Goal: Obtain resource: Download file/media

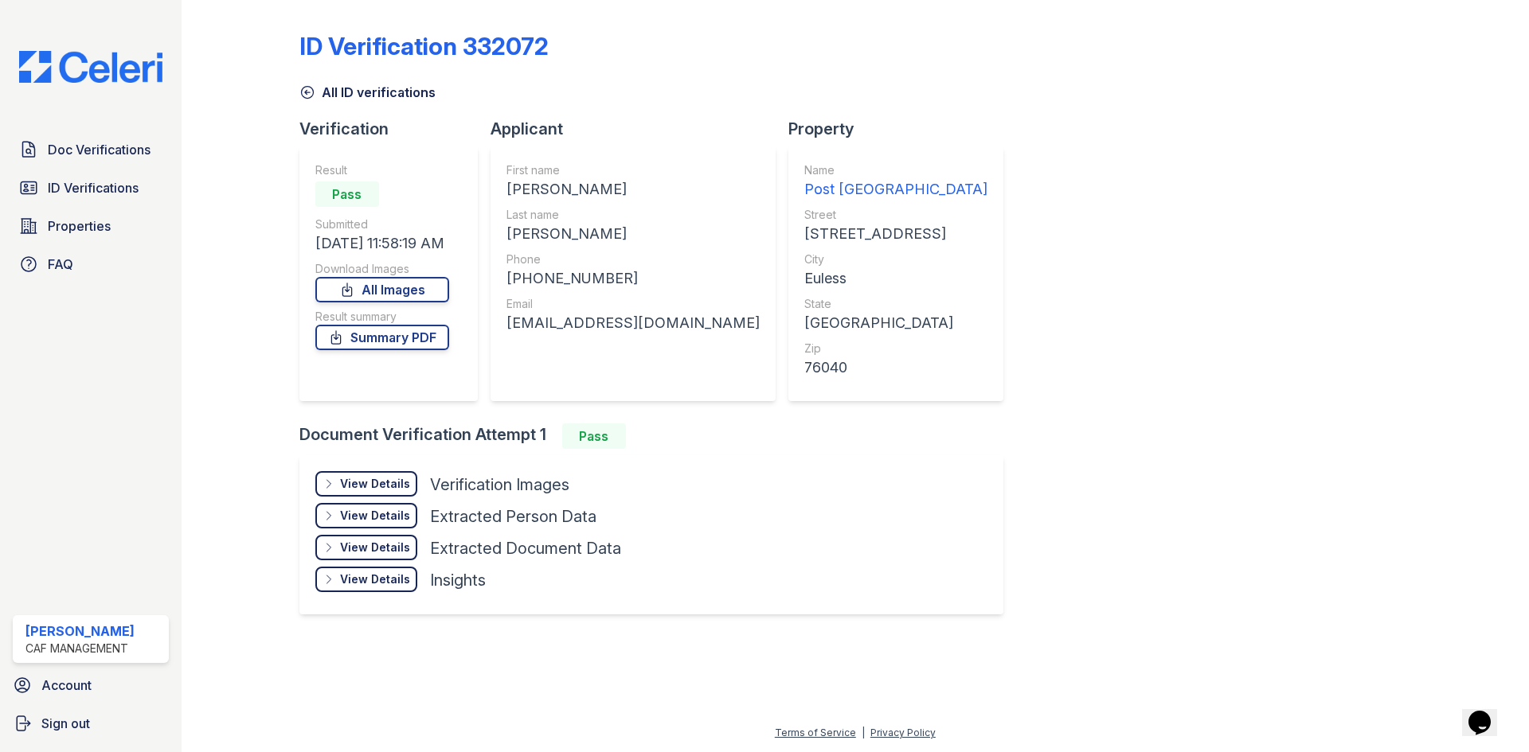
click at [548, 232] on div "[PERSON_NAME]" at bounding box center [632, 234] width 253 height 22
copy div "[PERSON_NAME]"
click at [123, 180] on span "ID Verifications" at bounding box center [93, 187] width 91 height 19
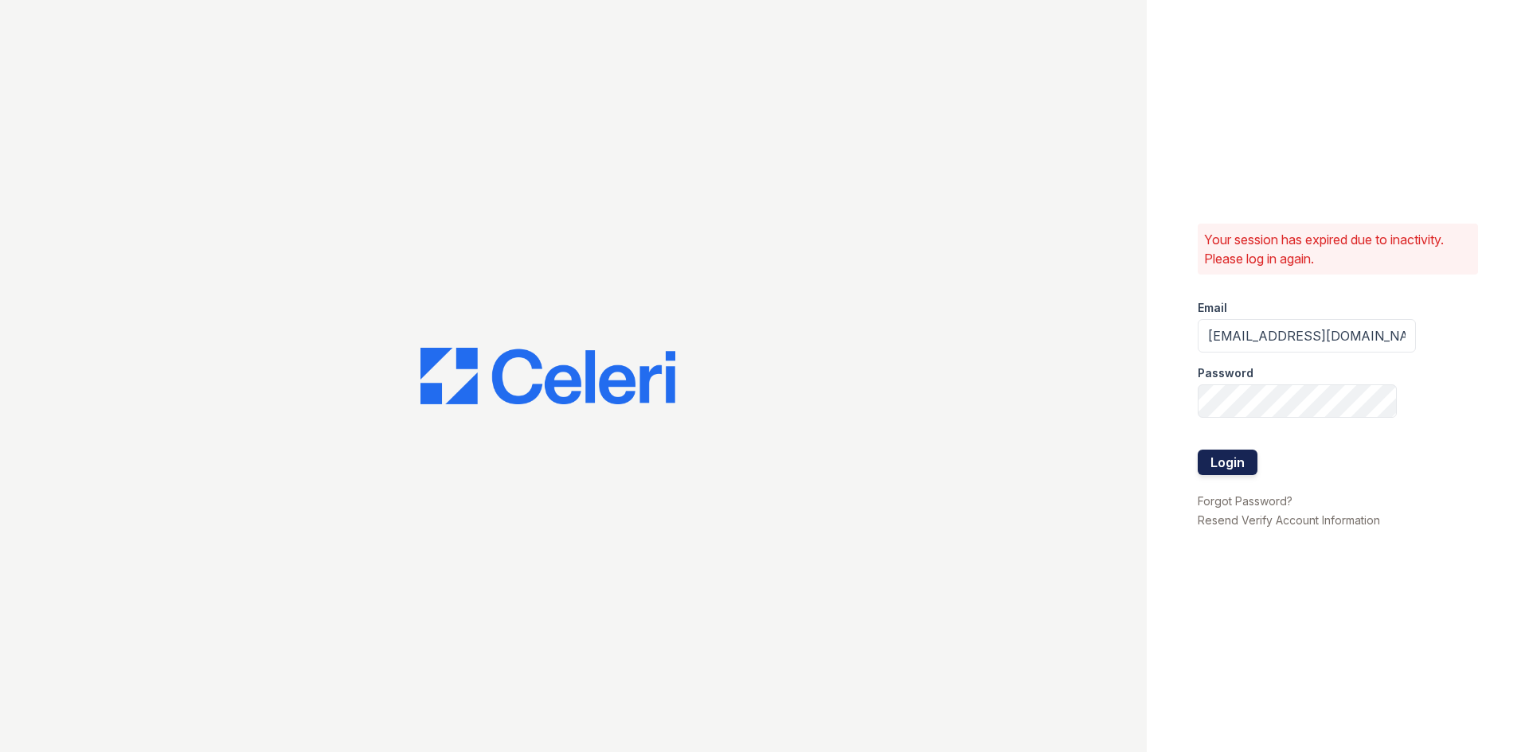
click at [1209, 463] on button "Login" at bounding box center [1228, 462] width 60 height 25
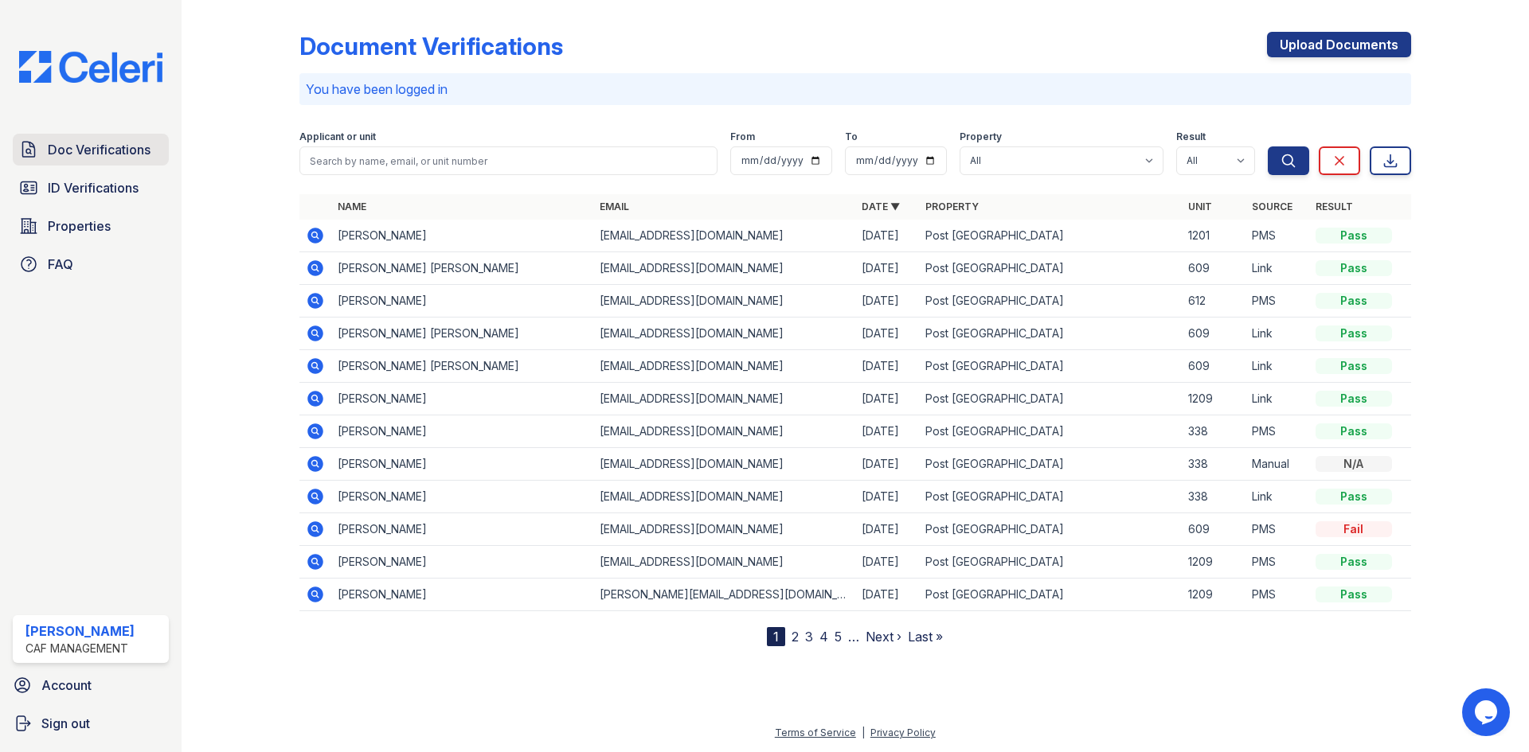
click at [91, 142] on span "Doc Verifications" at bounding box center [99, 149] width 103 height 19
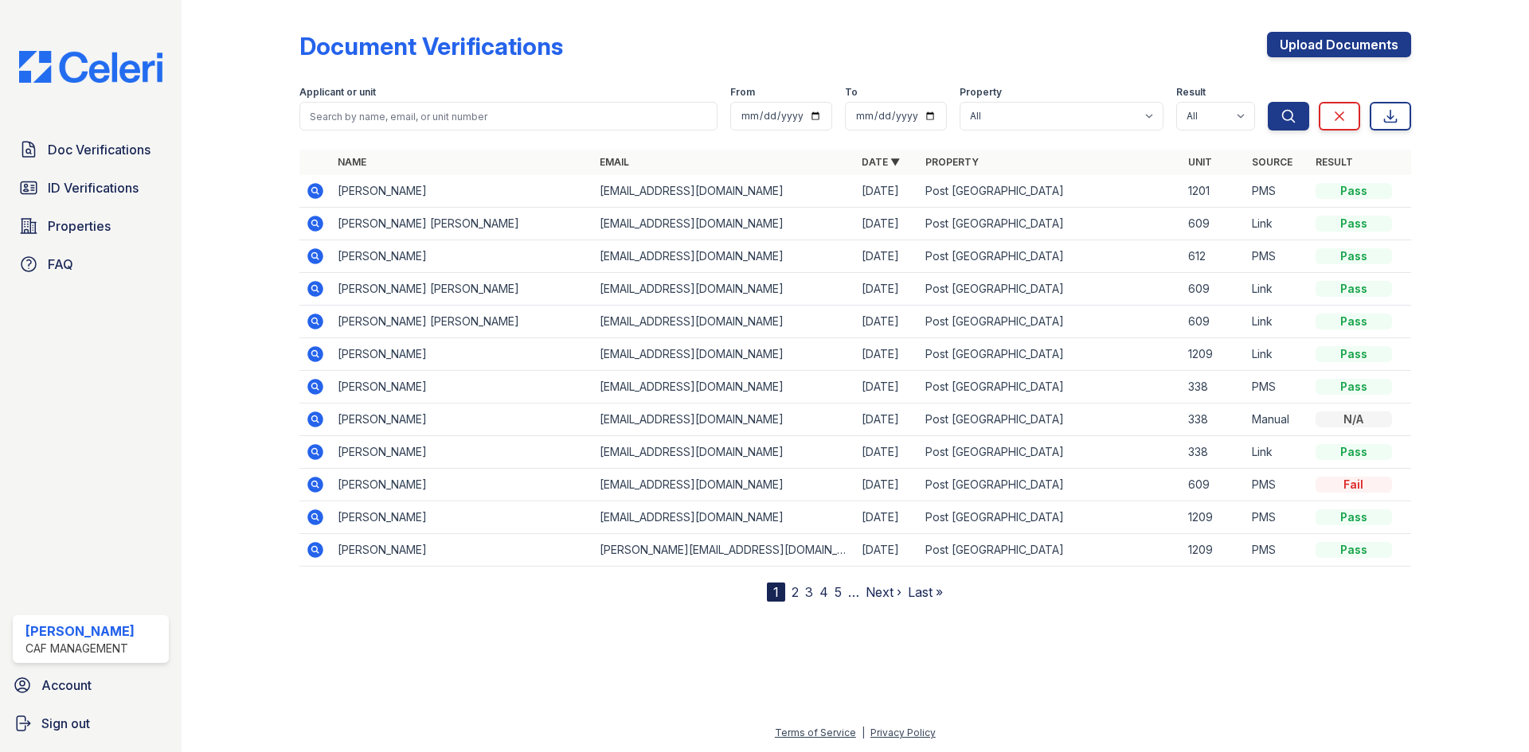
click at [315, 225] on icon at bounding box center [315, 223] width 19 height 19
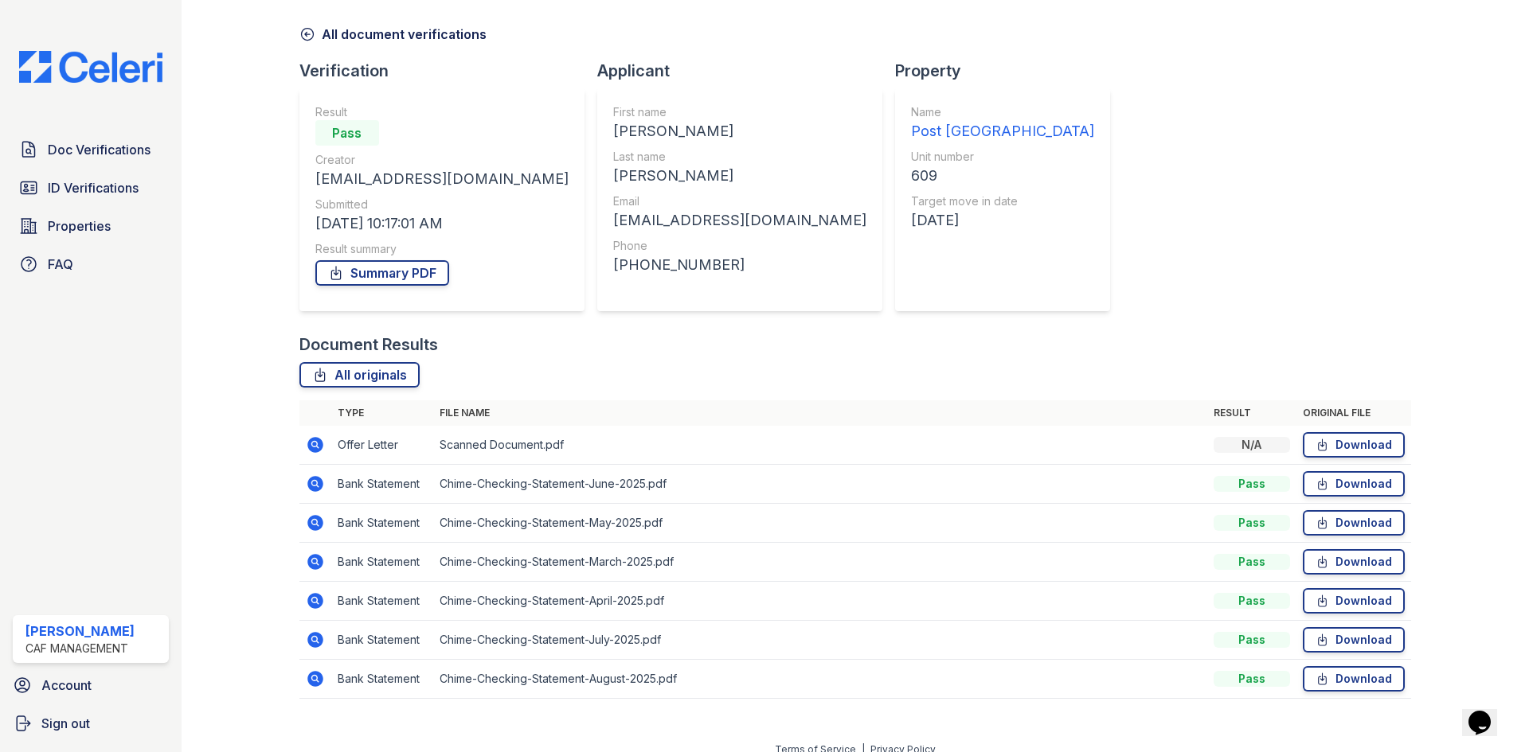
scroll to position [75, 0]
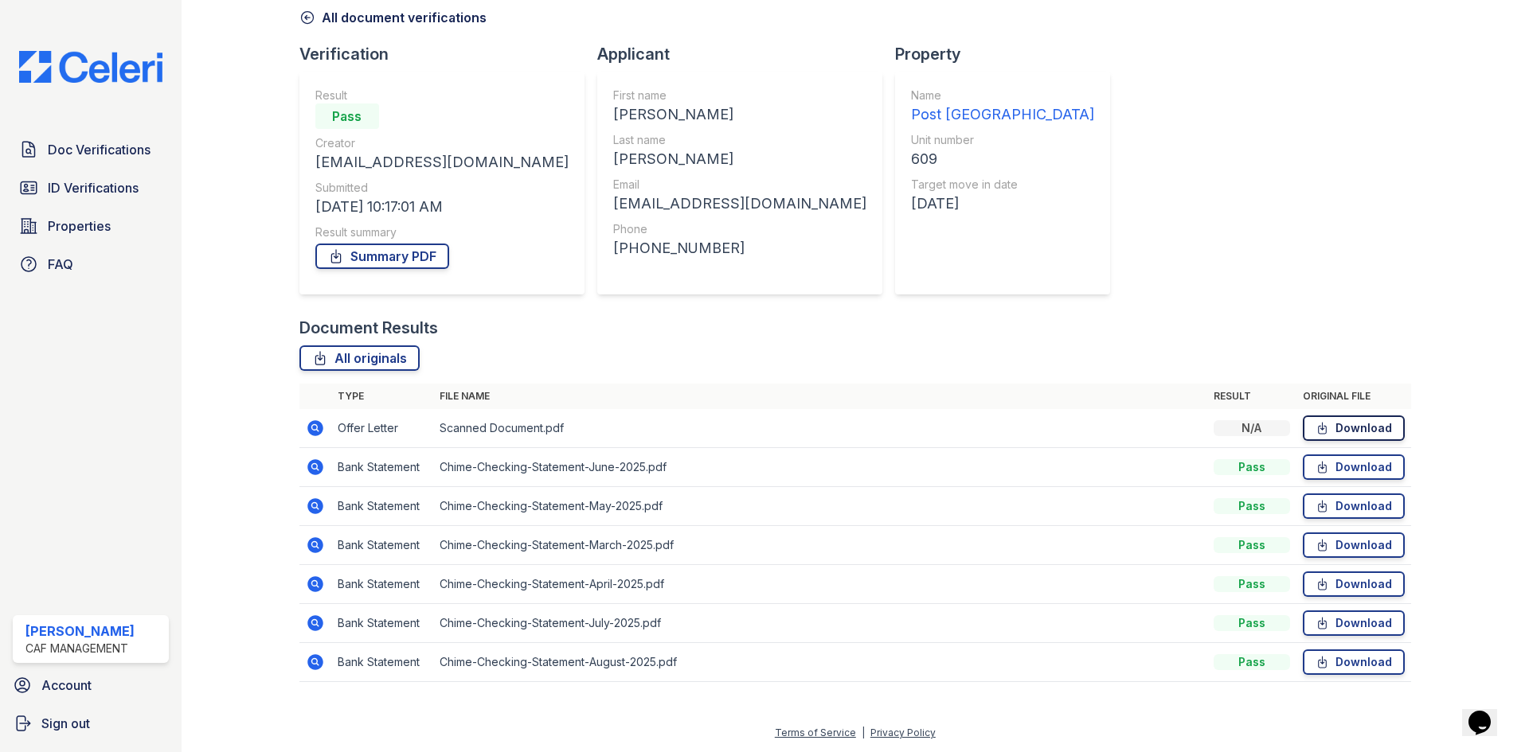
click at [1366, 426] on link "Download" at bounding box center [1354, 428] width 102 height 25
click at [74, 154] on span "Doc Verifications" at bounding box center [99, 149] width 103 height 19
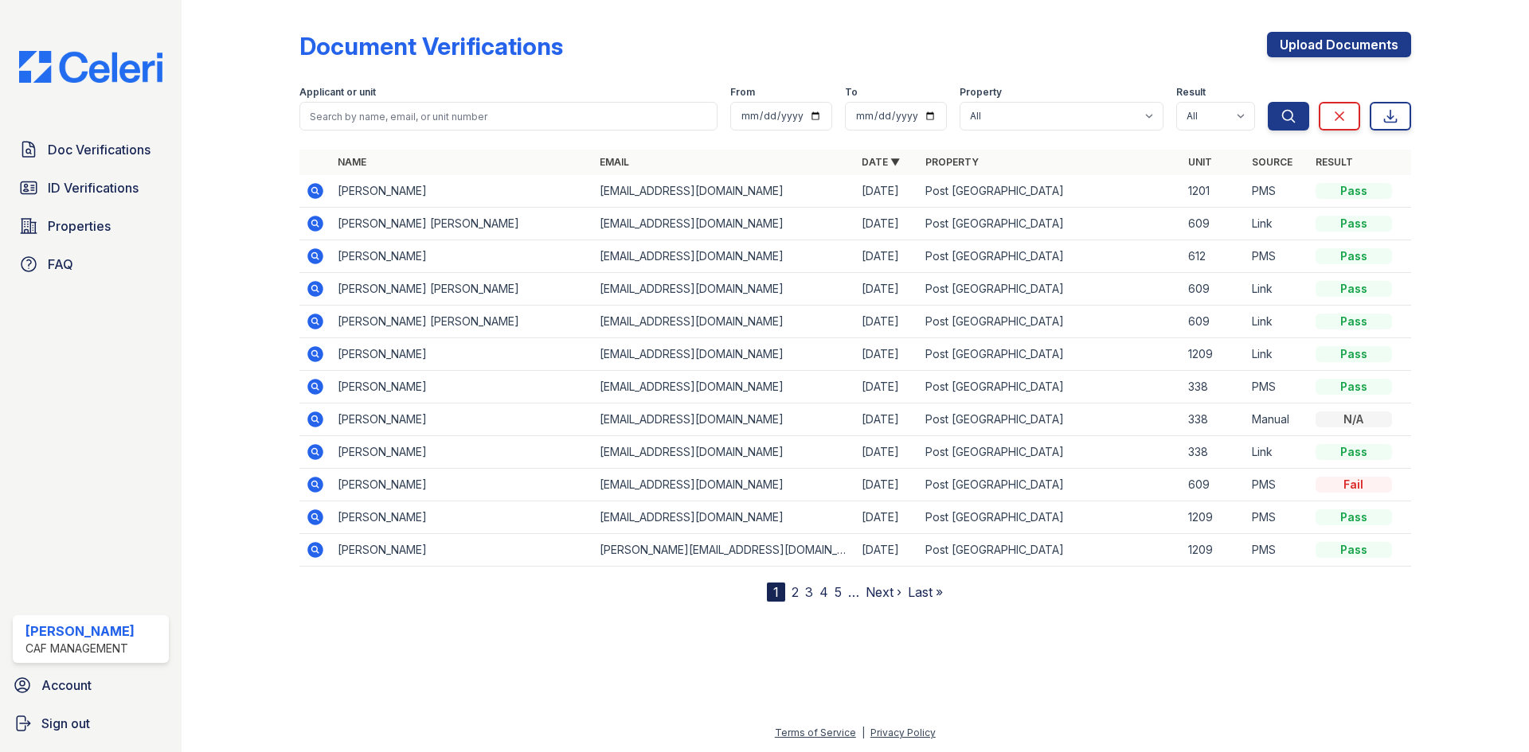
click at [322, 221] on icon at bounding box center [315, 224] width 16 height 16
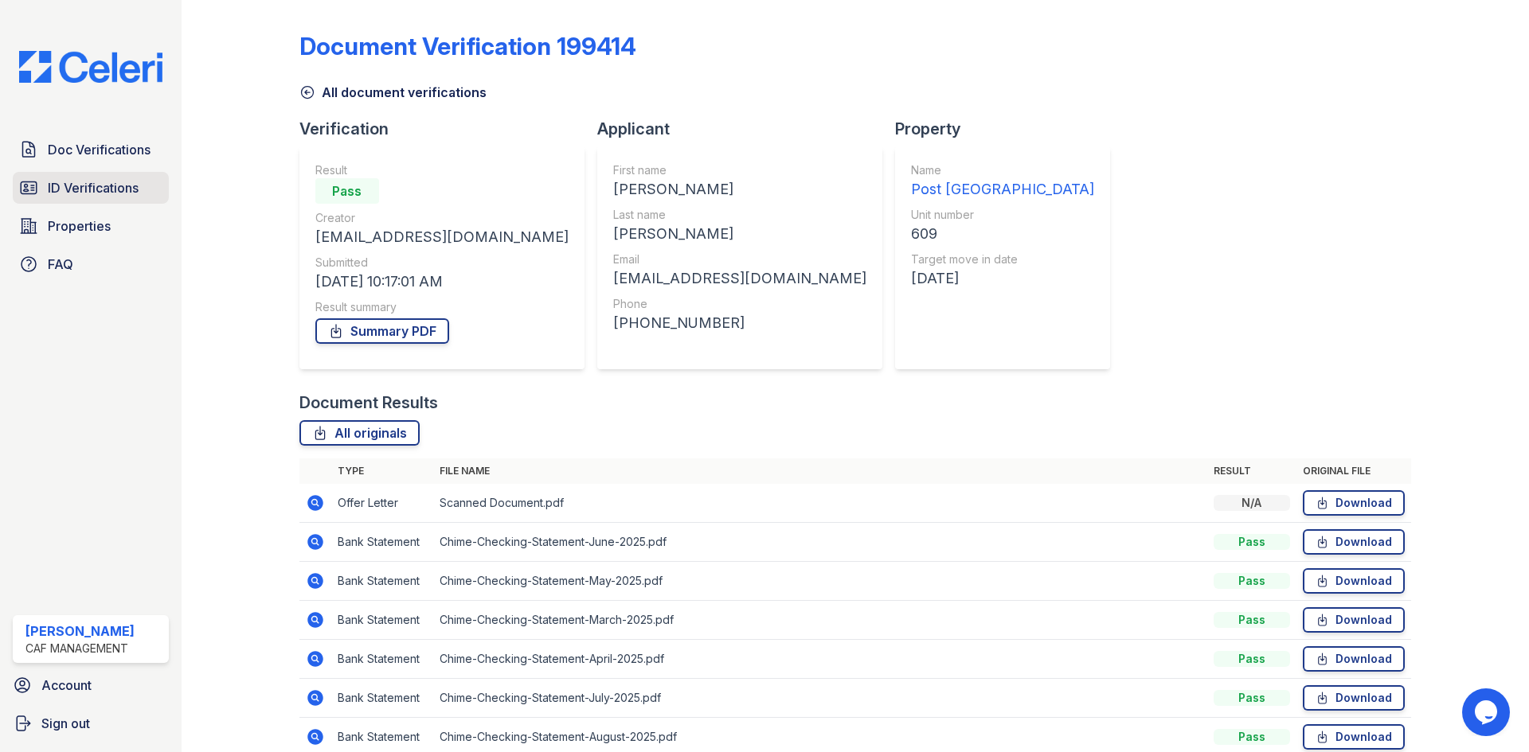
click at [118, 185] on span "ID Verifications" at bounding box center [93, 187] width 91 height 19
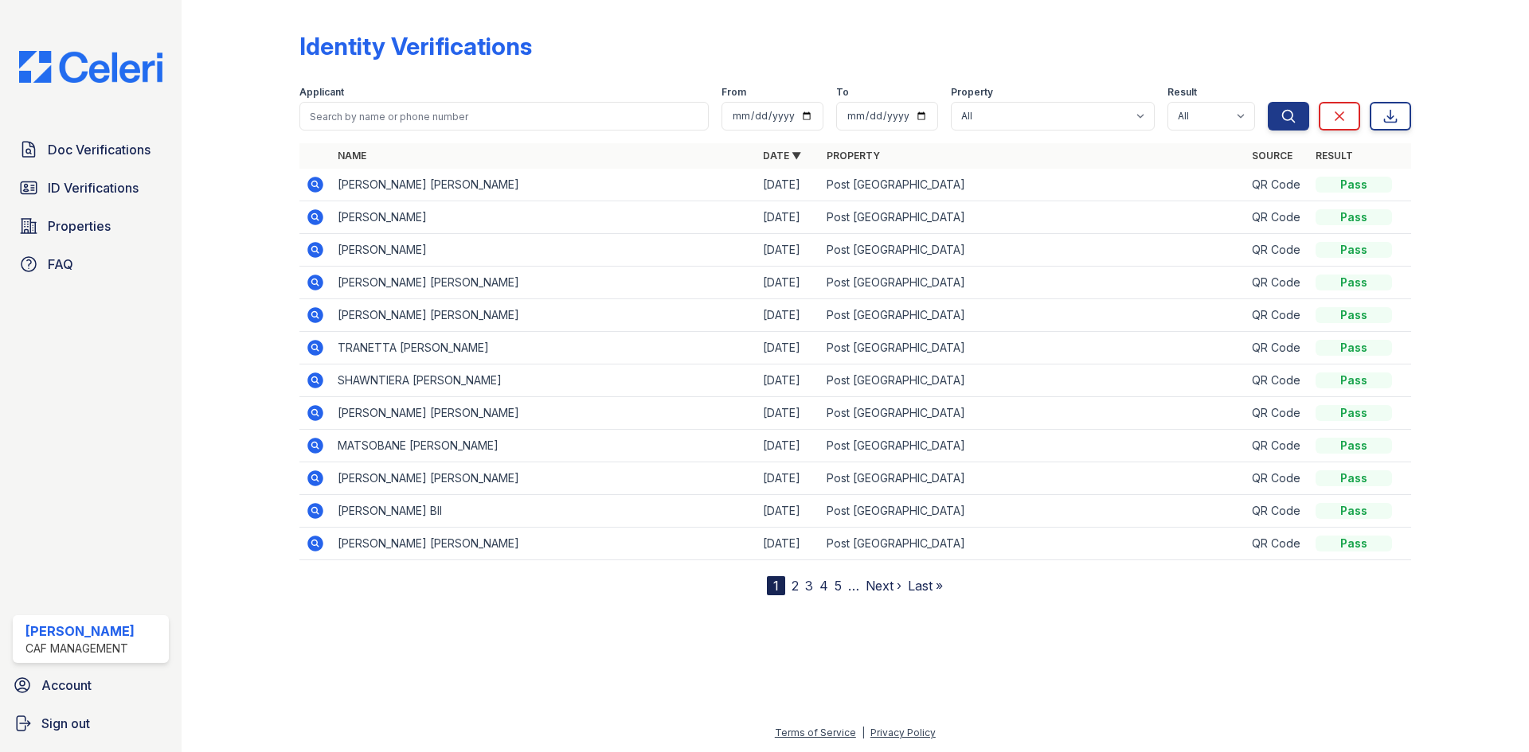
click at [310, 184] on icon at bounding box center [315, 185] width 16 height 16
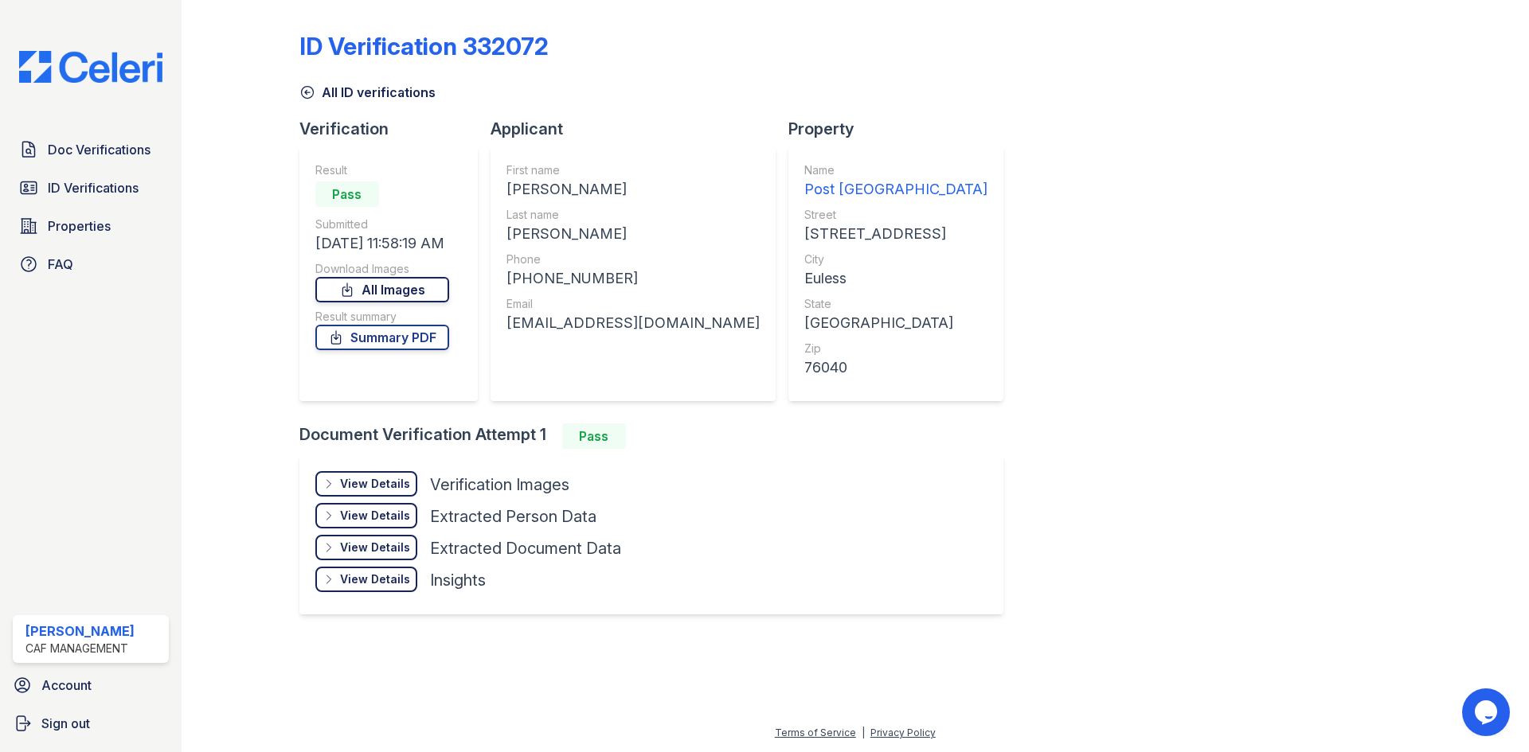
click at [384, 292] on link "All Images" at bounding box center [382, 289] width 134 height 25
click at [390, 338] on link "Summary PDF" at bounding box center [382, 337] width 134 height 25
click at [118, 183] on span "ID Verifications" at bounding box center [93, 187] width 91 height 19
